Goal: Use online tool/utility: Utilize a website feature to perform a specific function

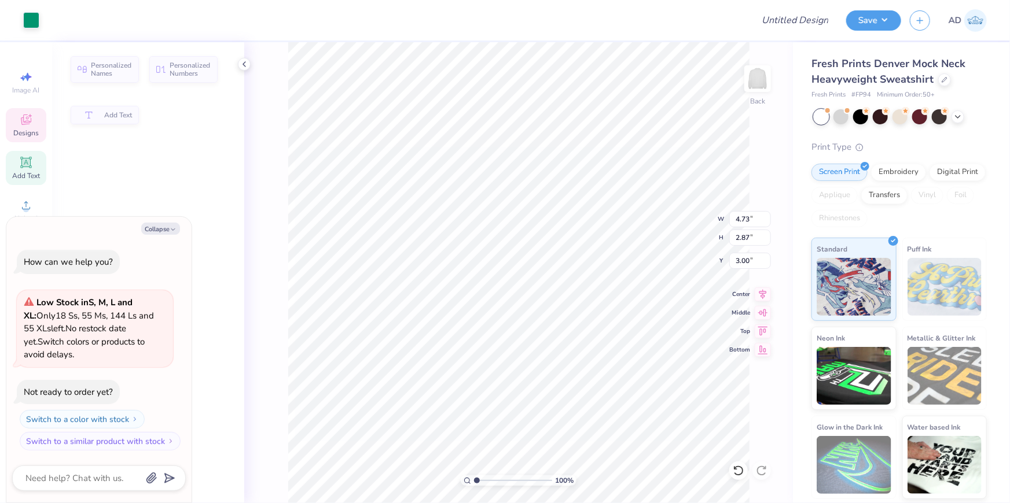
type textarea "x"
type input "4.73"
type input "2.87"
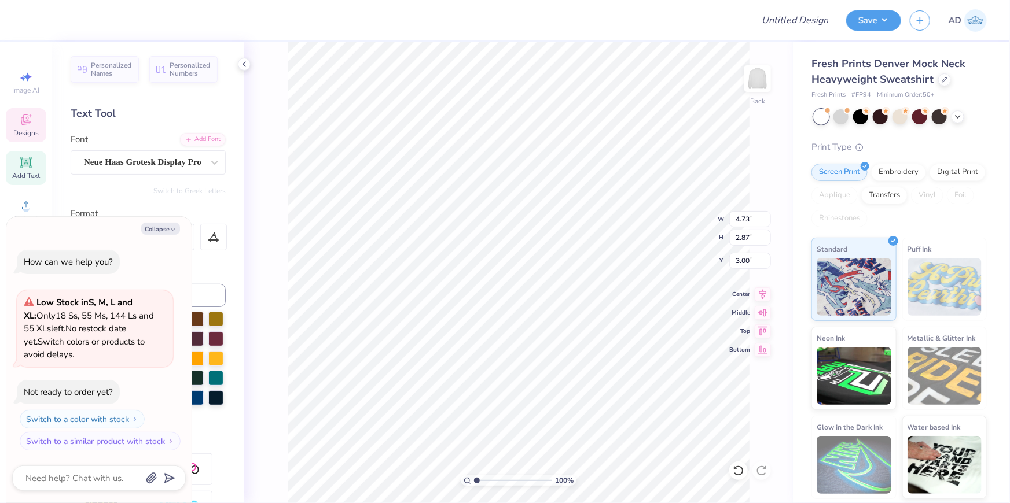
type textarea "x"
type input "7.48"
type input "2.35"
type textarea "x"
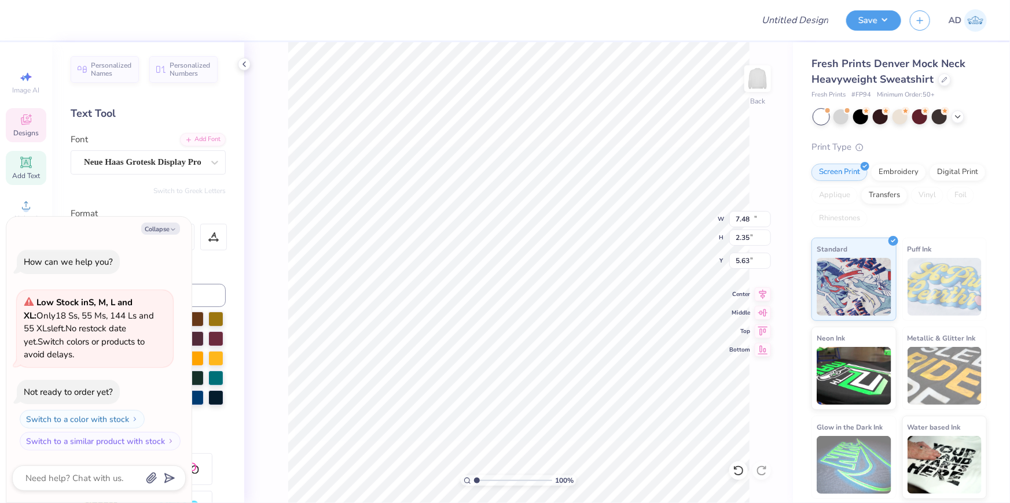
type input "12.00"
type input "1.22"
type input "5.63"
type textarea "x"
type input "2.59"
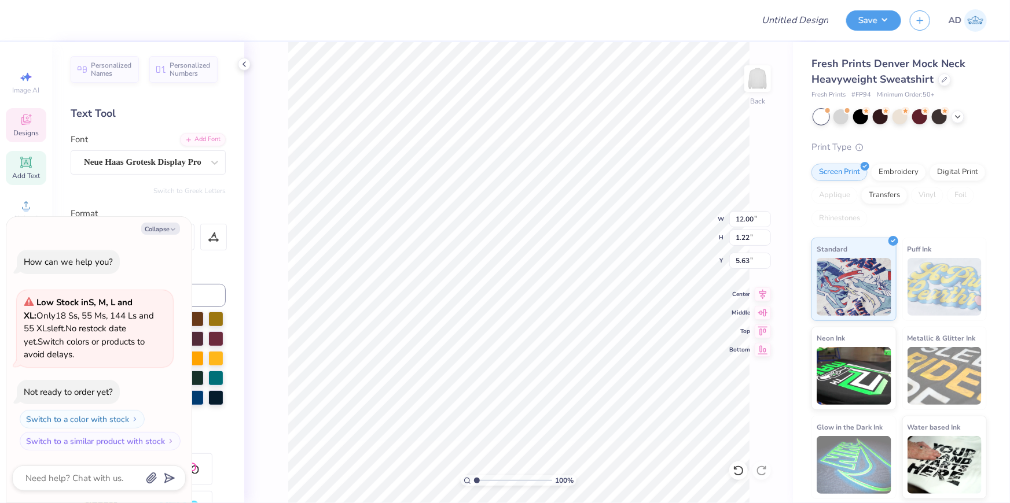
type input "0.39"
type input "7.83"
type textarea "x"
type input "6.37"
type input "1.73"
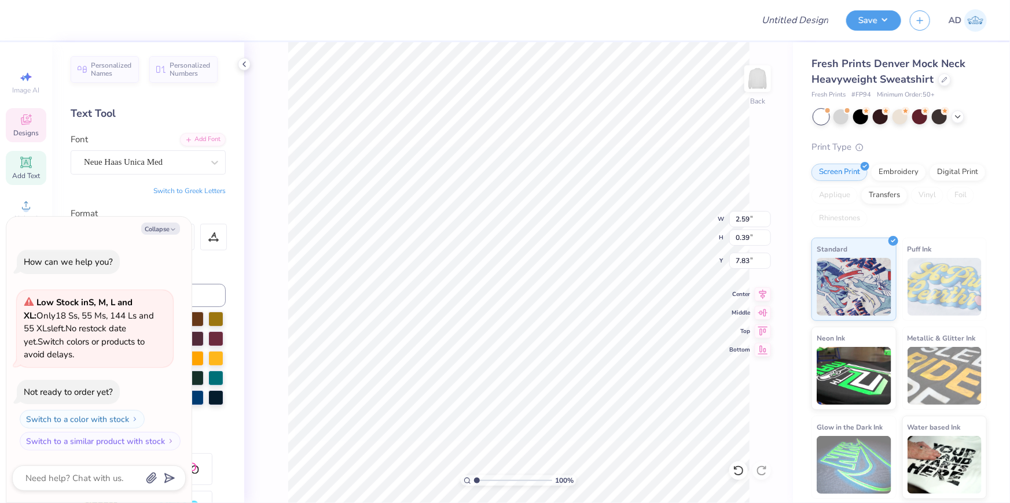
type input "6.95"
type textarea "x"
